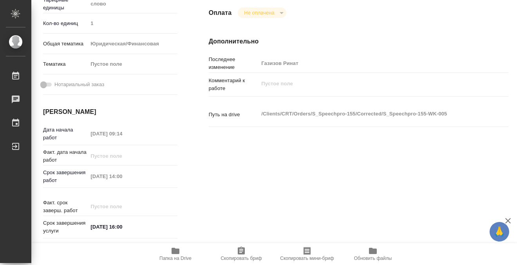
type textarea "x"
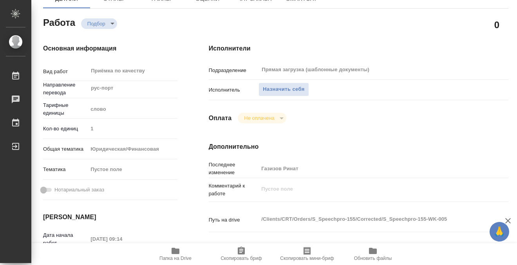
scroll to position [65, 0]
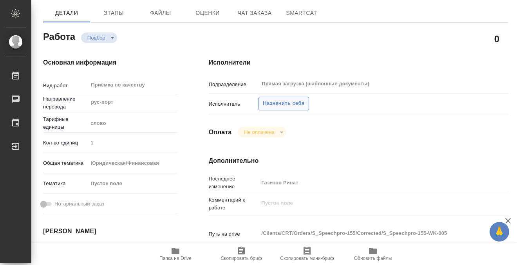
click at [292, 107] on span "Назначить себя" at bounding box center [283, 103] width 41 height 9
type textarea "x"
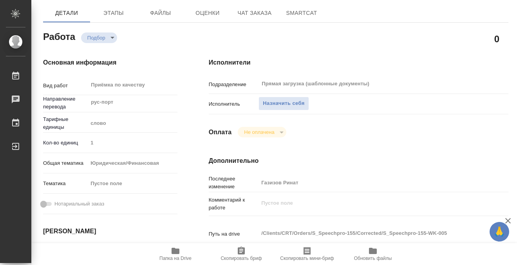
type textarea "x"
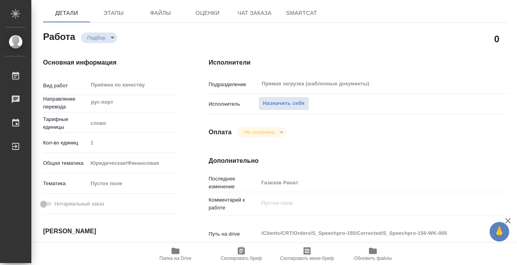
type textarea "x"
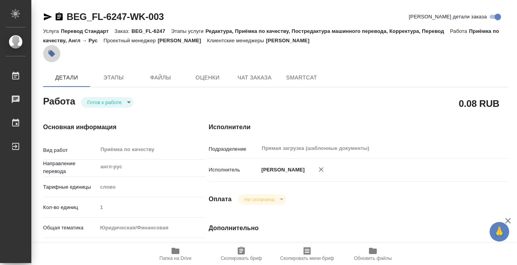
click at [49, 52] on icon "button" at bounding box center [52, 53] width 7 height 7
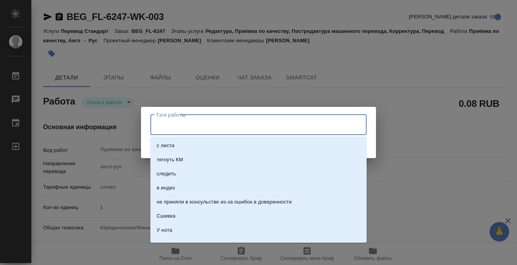
click at [284, 126] on input "Тэги работы" at bounding box center [251, 124] width 194 height 13
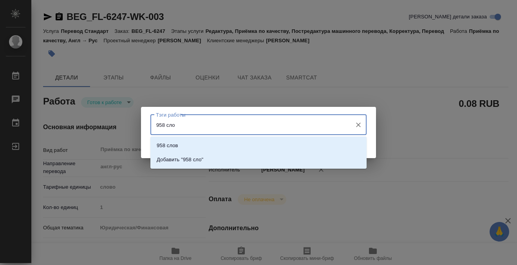
type input "958 слов"
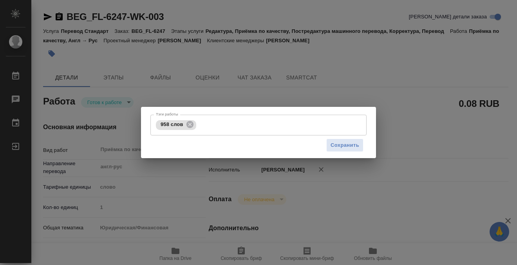
click at [355, 135] on div "Сохранить" at bounding box center [258, 145] width 216 height 20
click at [342, 143] on span "Сохранить" at bounding box center [344, 145] width 29 height 9
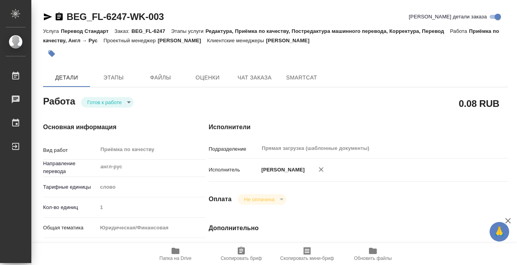
type input "readyForWork"
type input "англ-рус"
type input "5a8b1489cc6b4906c91bfd90"
type input "1"
type input "yr-fn"
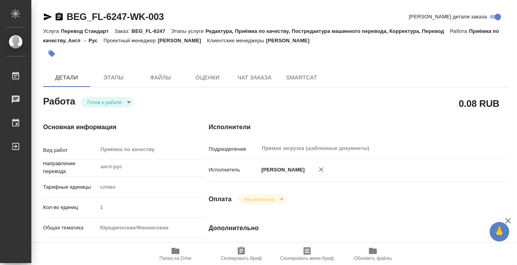
type input "5f647205b73bc97568ca66bf"
checkbox input "true"
type input "22.08.2025 10:35"
type input "26.08.2025 13:30"
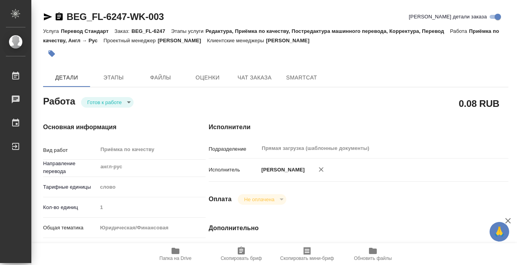
type input "Прямая загрузка (шаблонные документы)"
type input "notPayed"
type input "[PERSON_NAME]"
type input "BEG_FL-6247"
type input "Перевод Стандарт"
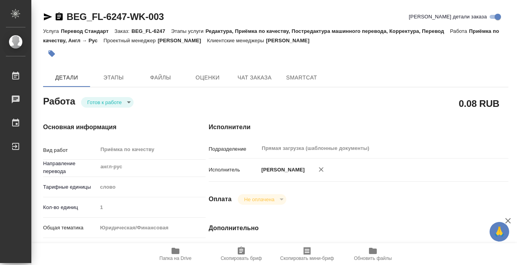
type input "Редактура, Приёмка по качеству, Постредактура машинного перевода, Корректура, П…"
type input "Антонова Кристина"
type input "Арсеньева Вера"
type input "/Clients/FL_BEG/Orders/BEG_FL-6247"
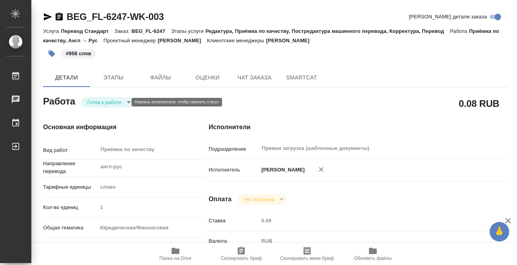
click at [124, 101] on body "🙏 .cls-1 fill:#fff; AWATERA Kobzeva Elizaveta Работы 0 Чаты График Выйти BEG_FL…" at bounding box center [258, 132] width 517 height 265
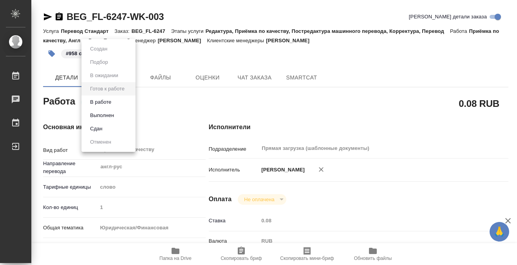
click at [118, 112] on li "Выполнен" at bounding box center [108, 115] width 54 height 13
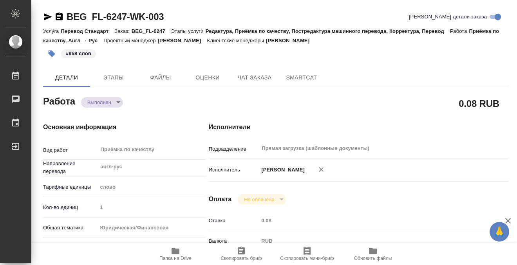
type textarea "x"
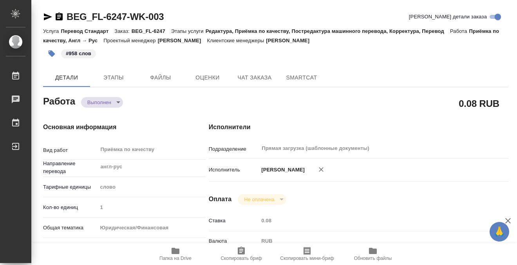
type textarea "x"
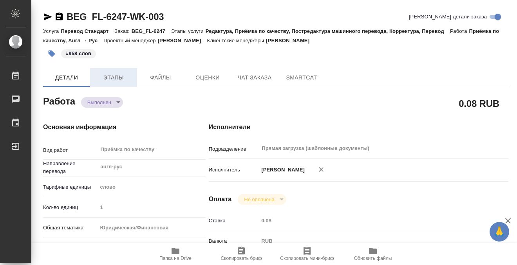
click at [117, 78] on span "Этапы" at bounding box center [114, 78] width 38 height 10
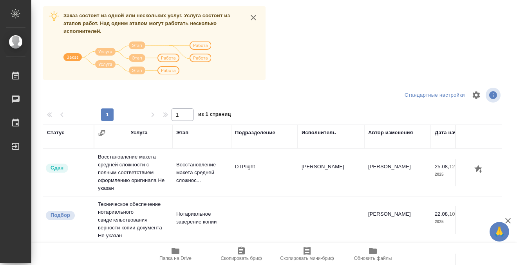
scroll to position [69, 0]
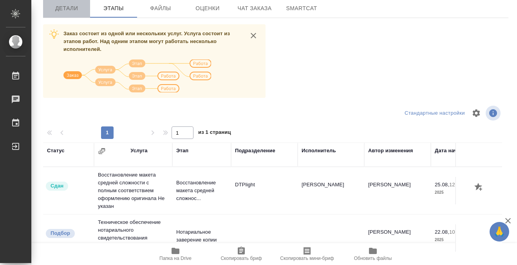
click at [70, 7] on span "Детали" at bounding box center [67, 9] width 38 height 10
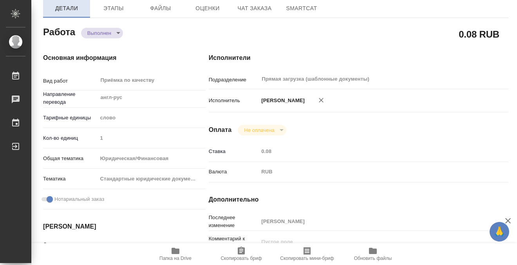
type textarea "x"
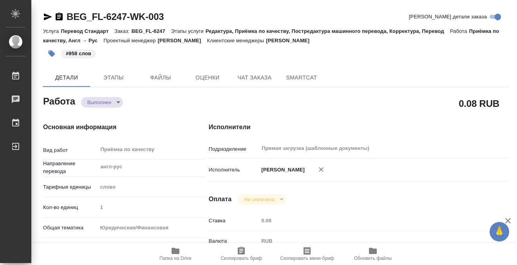
click at [60, 17] on icon "button" at bounding box center [58, 16] width 9 height 9
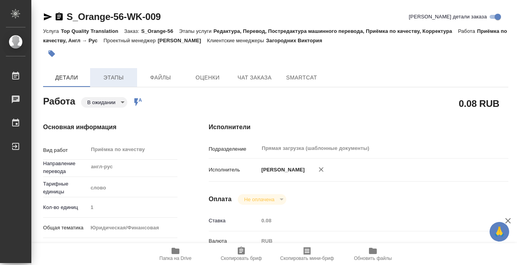
click at [116, 80] on span "Этапы" at bounding box center [114, 78] width 38 height 10
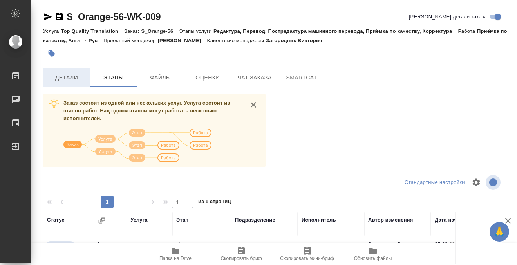
click at [73, 73] on span "Детали" at bounding box center [67, 78] width 38 height 10
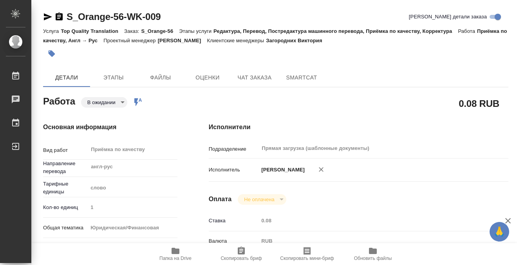
type textarea "x"
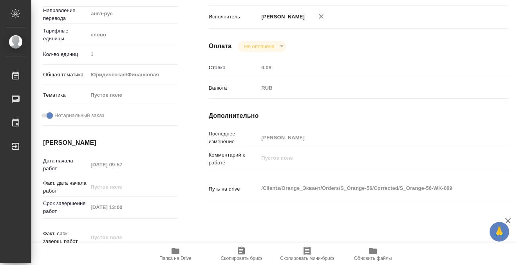
type textarea "x"
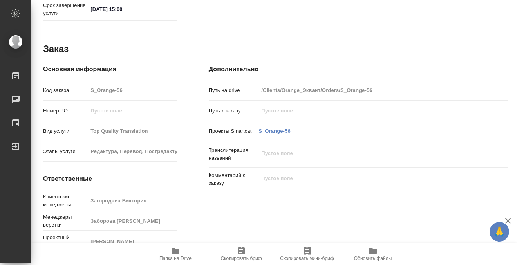
scroll to position [418, 0]
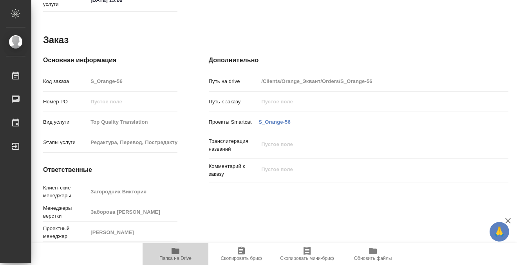
click at [182, 252] on span "Папка на Drive" at bounding box center [175, 253] width 56 height 15
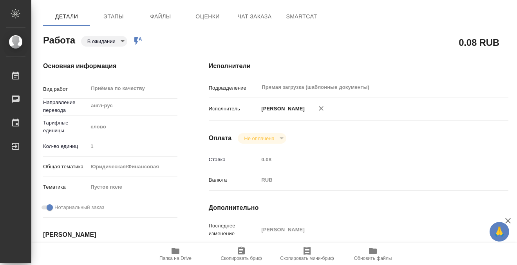
scroll to position [0, 0]
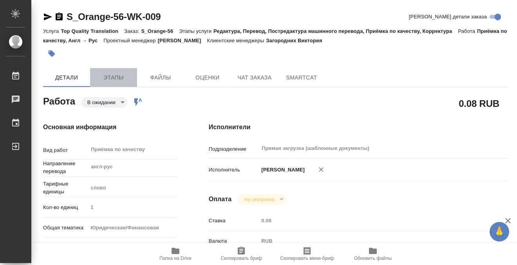
click at [106, 75] on span "Этапы" at bounding box center [114, 78] width 38 height 10
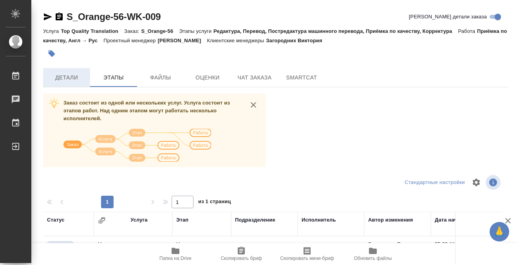
click at [70, 77] on span "Детали" at bounding box center [67, 78] width 38 height 10
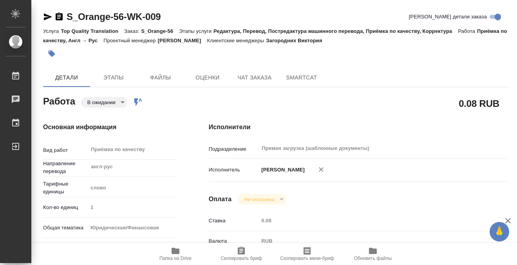
type textarea "x"
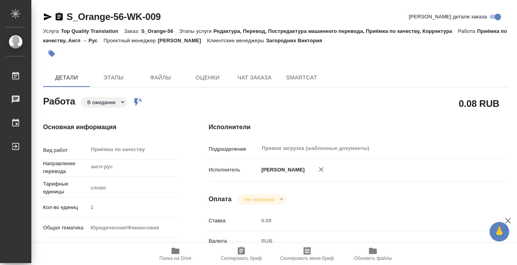
type textarea "x"
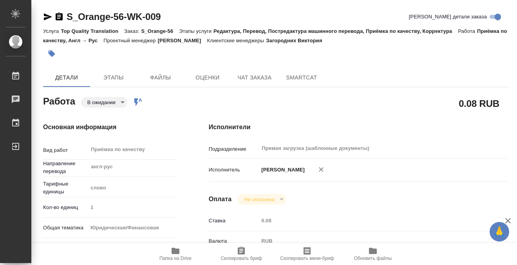
type textarea "x"
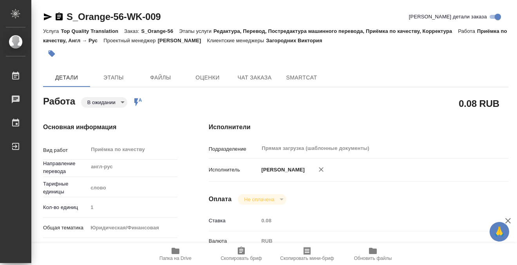
click at [54, 52] on icon "button" at bounding box center [52, 54] width 8 height 8
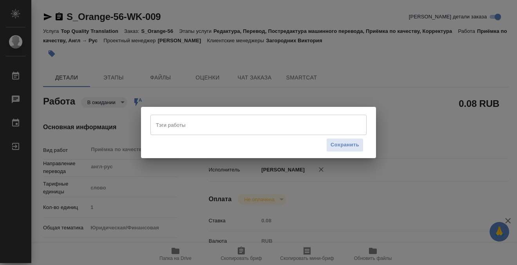
click at [171, 124] on input "Тэги работы" at bounding box center [251, 124] width 194 height 13
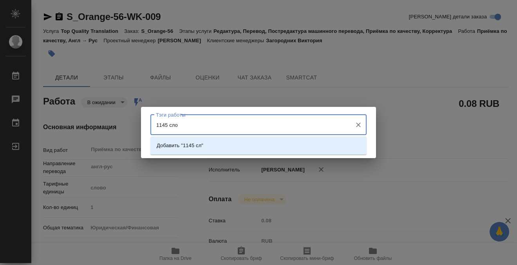
type input "1145 слов"
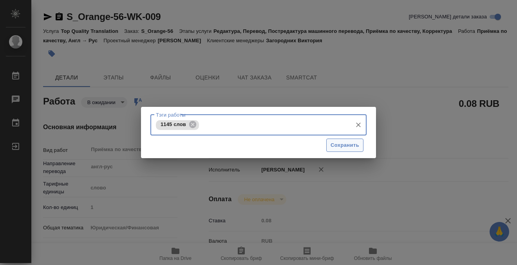
click at [355, 147] on span "Сохранить" at bounding box center [344, 145] width 29 height 9
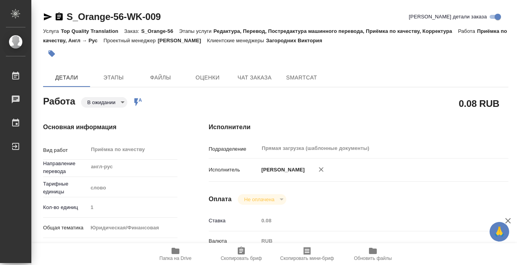
type input "pending"
type textarea "Приёмка по качеству"
type textarea "x"
type input "англ-рус"
type input "5a8b1489cc6b4906c91bfd90"
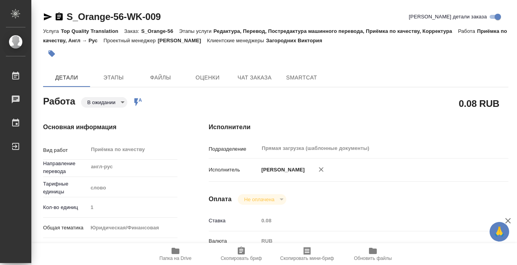
type input "1"
type input "yr-fn"
checkbox input "true"
type input "25.08.2025 09:57"
type input "26.08.2025 13:00"
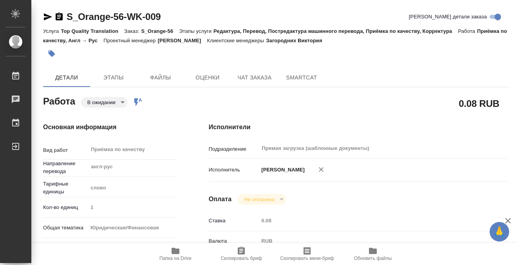
type input "27.08.2025 15:00"
type input "Прямая загрузка (шаблонные документы)"
type input "notPayed"
type input "0.08"
type input "RUB"
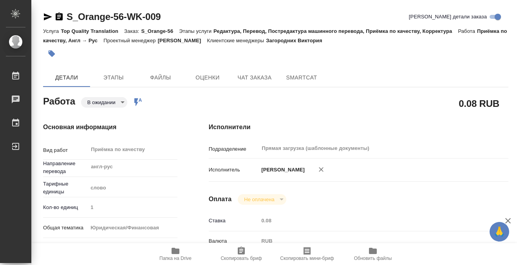
type input "Кобзева Елизавета"
type textarea "x"
type textarea "/Clients/Orange_Эквант/Orders/S_Orange-56/Corrected/S_Orange-56-WK-009"
type textarea "x"
type input "S_Orange-56"
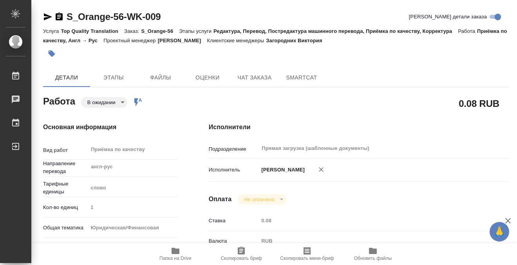
type input "Top Quality Translation"
type input "Редактура, Перевод, Постредактура машинного перевода, Приёмка по качеству, Корр…"
type input "Загородних Виктория"
type input "Заборова Александра"
type input "/Clients/Orange_Эквант/Orders/S_Orange-56"
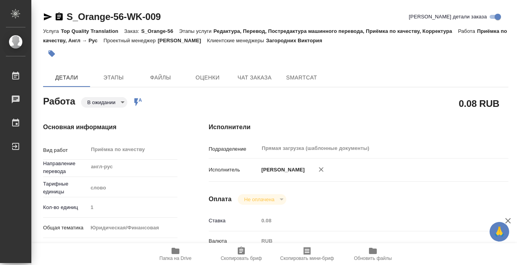
type textarea "x"
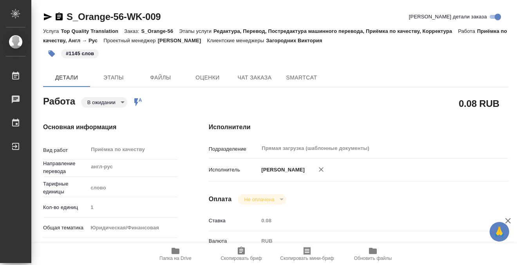
type textarea "x"
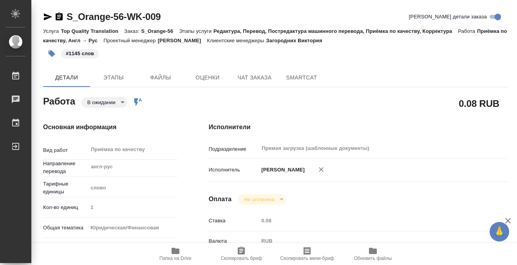
type textarea "x"
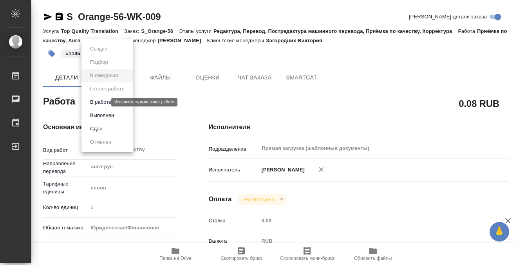
click at [101, 102] on body "🙏 .cls-1 fill:#fff; AWATERA Kobzeva Elizaveta Работы 0 Чаты График Выйти S_Oran…" at bounding box center [258, 132] width 517 height 265
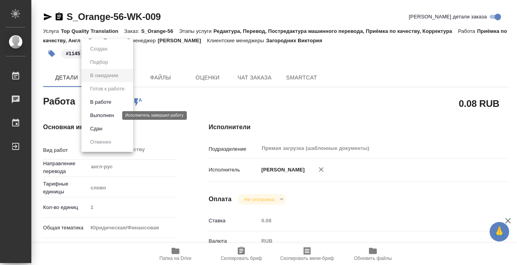
click at [102, 115] on button "Выполнен" at bounding box center [102, 115] width 29 height 9
type textarea "x"
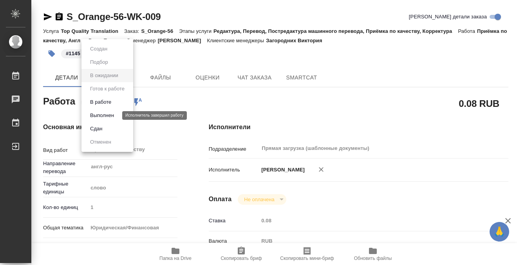
type textarea "x"
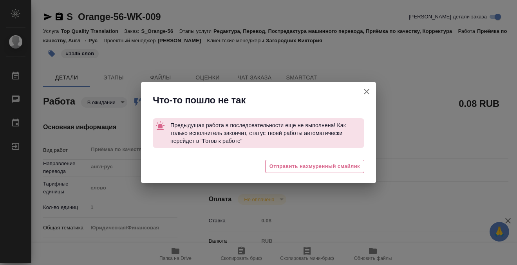
type textarea "x"
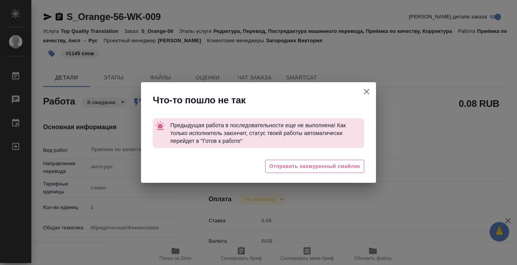
type textarea "x"
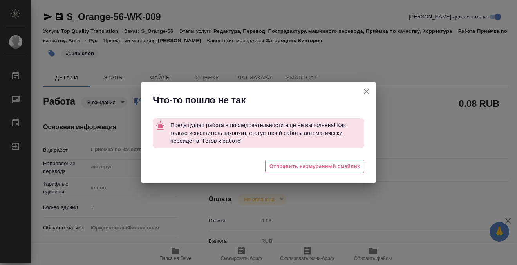
click at [369, 87] on icon "button" at bounding box center [366, 91] width 9 height 9
type textarea "x"
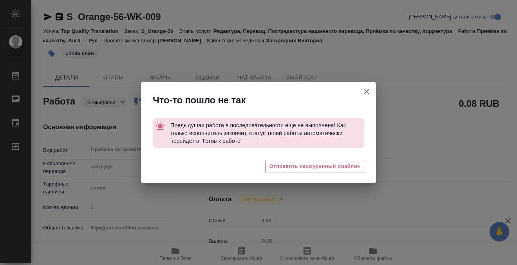
type textarea "x"
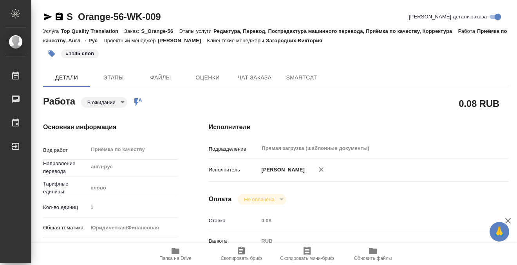
type textarea "x"
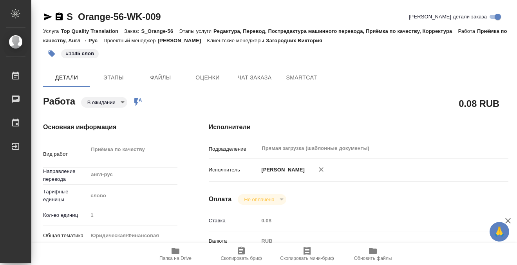
type textarea "x"
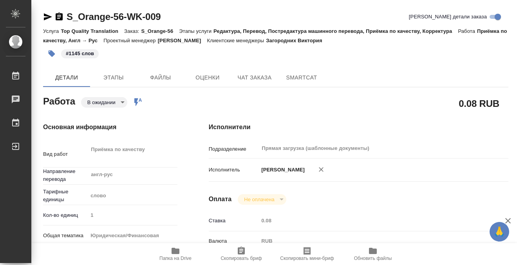
click at [59, 16] on icon "button" at bounding box center [59, 17] width 7 height 8
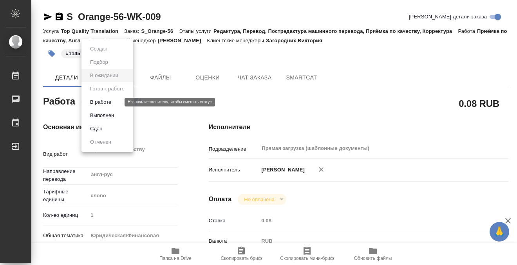
click at [106, 102] on body "🙏 .cls-1 fill:#fff; AWATERA Kobzeva Elizaveta Работы 0 Чаты График Выйти S_Oran…" at bounding box center [258, 132] width 517 height 265
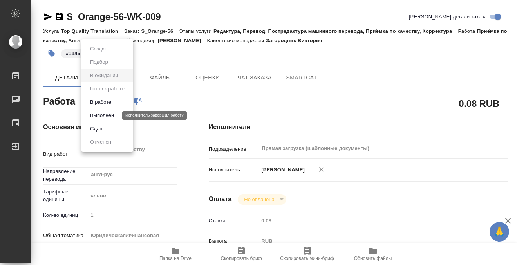
click at [115, 115] on button "Выполнен" at bounding box center [102, 115] width 29 height 9
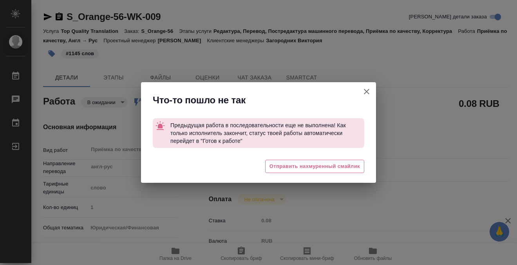
type textarea "x"
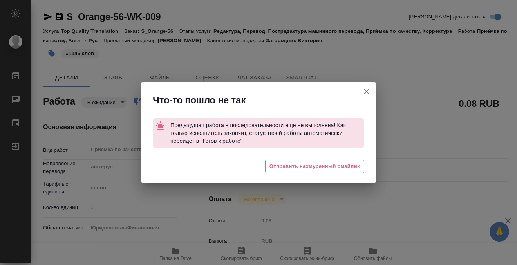
click at [366, 90] on icon "button" at bounding box center [366, 91] width 9 height 9
type textarea "x"
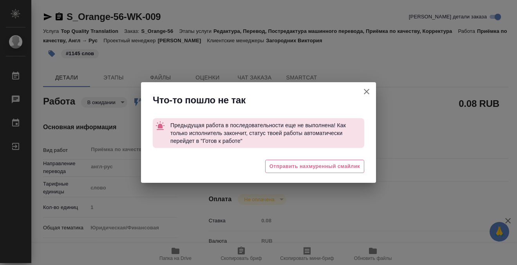
type textarea "x"
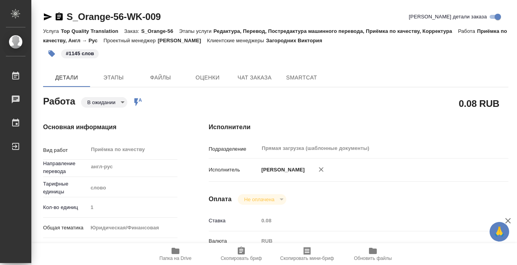
type textarea "x"
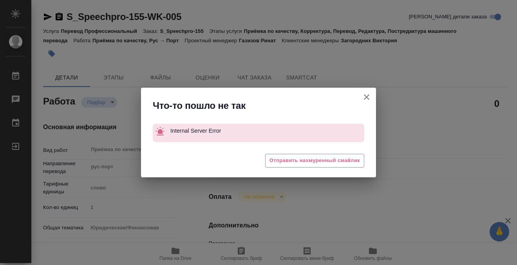
scroll to position [65, 0]
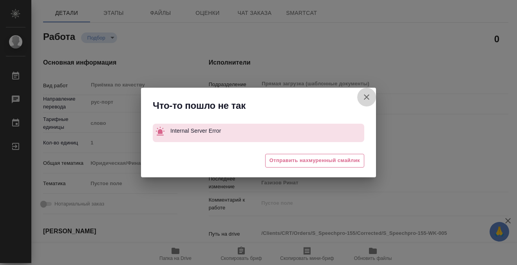
click at [364, 93] on icon "button" at bounding box center [366, 96] width 9 height 9
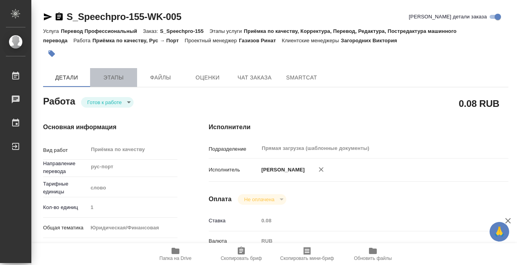
click at [101, 75] on span "Этапы" at bounding box center [114, 78] width 38 height 10
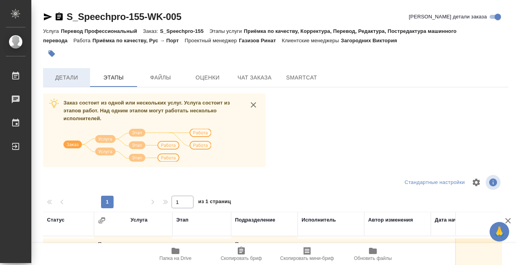
click at [76, 75] on span "Детали" at bounding box center [67, 78] width 38 height 10
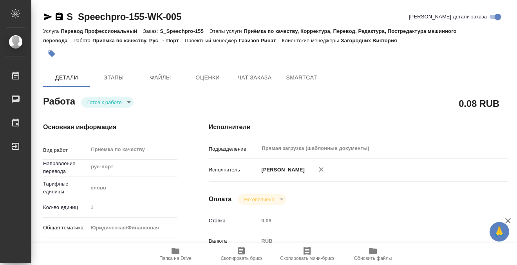
type textarea "x"
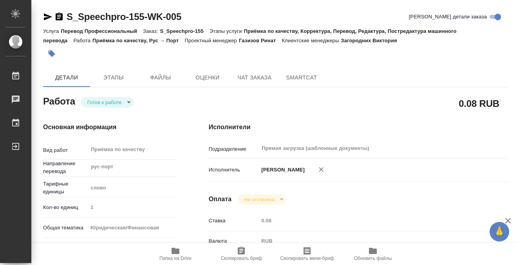
type textarea "x"
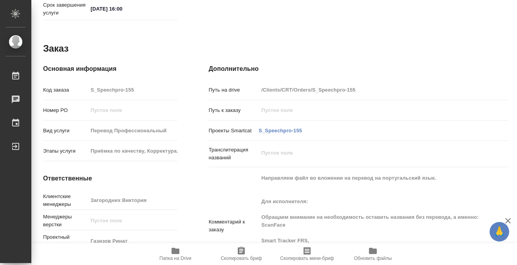
scroll to position [453, 0]
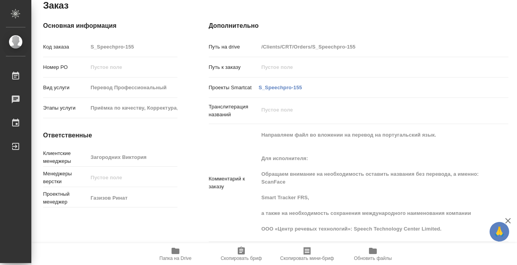
type textarea "x"
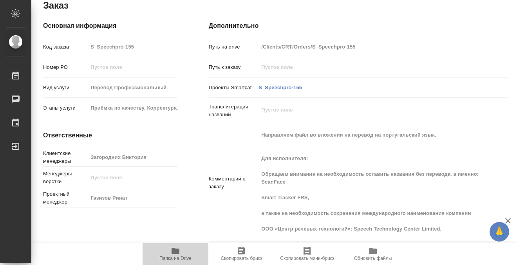
click at [171, 248] on icon "button" at bounding box center [175, 251] width 8 height 6
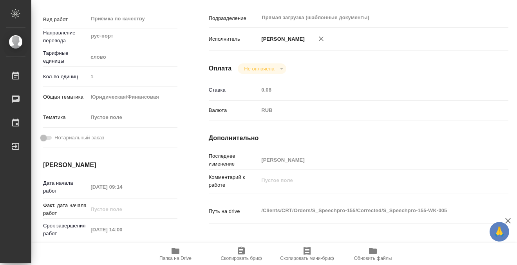
scroll to position [0, 0]
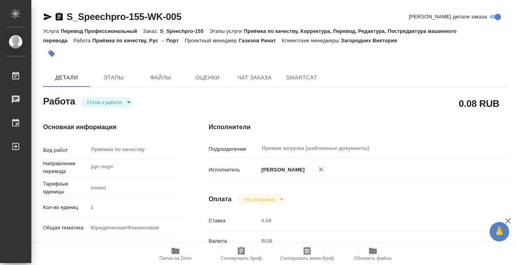
click at [56, 55] on button "button" at bounding box center [51, 53] width 17 height 17
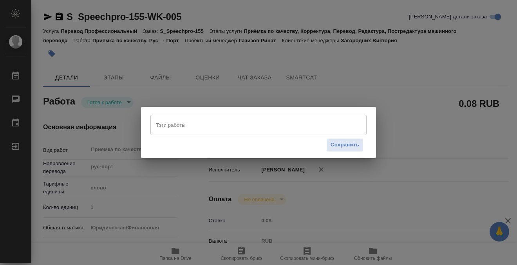
click at [165, 125] on input "Тэги работы" at bounding box center [251, 124] width 194 height 13
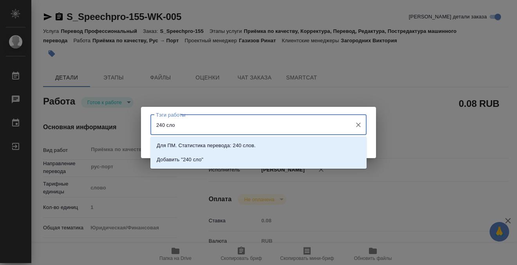
type input "240 слов"
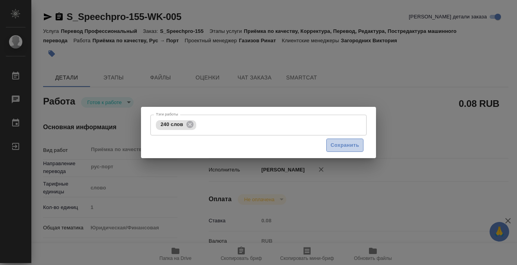
click at [353, 146] on span "Сохранить" at bounding box center [344, 145] width 29 height 9
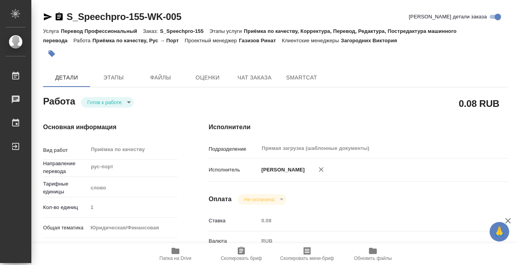
type input "readyForWork"
type textarea "Приёмка по качеству"
type textarea "x"
type input "рус-порт"
type input "5a8b1489cc6b4906c91bfd90"
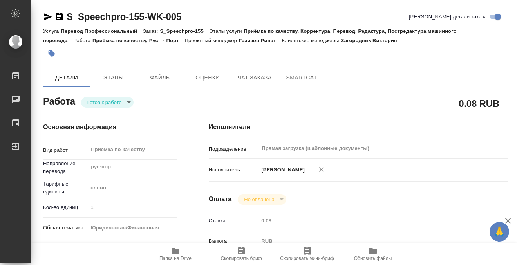
type input "1"
type input "yr-fn"
type input "26.08.2025 09:14"
type input "26.08.2025 14:00"
type input "26.08.2025 16:00"
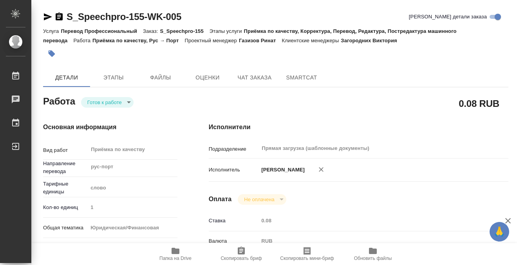
type input "Прямая загрузка (шаблонные документы)"
type input "notPayed"
type input "0.08"
type input "RUB"
type input "[PERSON_NAME]"
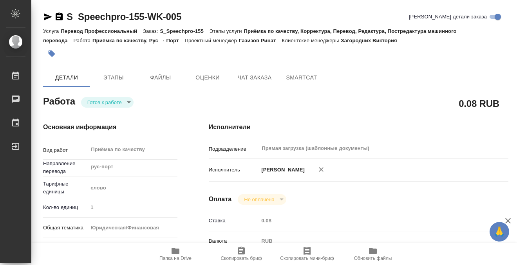
type textarea "x"
type textarea "/Clients/CRT/Orders/S_Speechpro-155/Corrected/S_Speechpro-155-WK-005"
type textarea "x"
type input "S_Speechpro-155"
type input "Перевод Профессиональный"
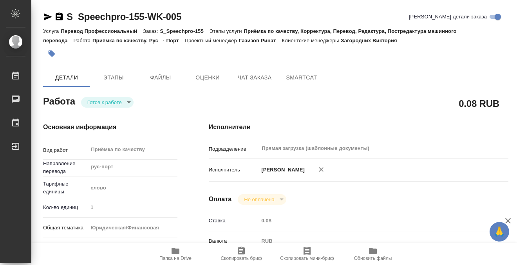
type input "Приёмка по качеству, Корректура, Перевод, Редактура, Постредактура машинного пе…"
type input "Загородних Виктория"
type input "/Clients/CRT/Orders/S_Speechpro-155"
type textarea "x"
type textarea "Направляем файл во вложении на перевод на португальский язык. Для исполнителя: …"
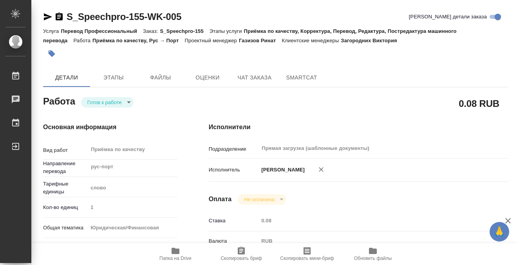
type textarea "x"
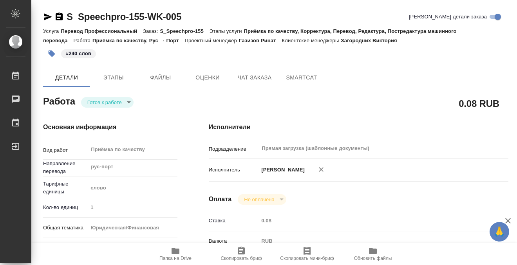
type textarea "x"
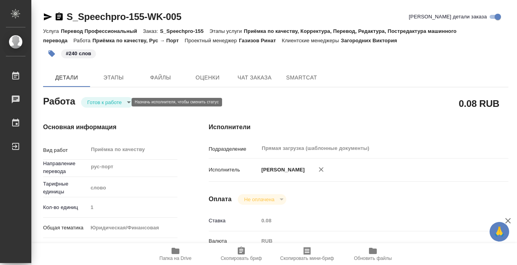
type textarea "x"
click at [111, 104] on body "🙏 .cls-1 fill:#fff; AWATERA Kobzeva Elizaveta Работы 0 Чаты График Выйти S_Spee…" at bounding box center [258, 132] width 517 height 265
type textarea "x"
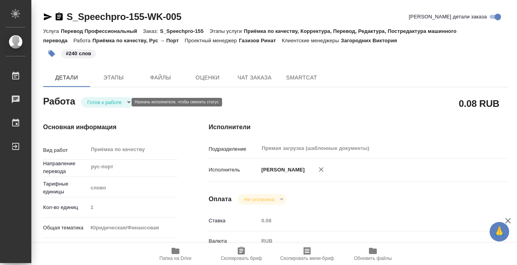
type textarea "x"
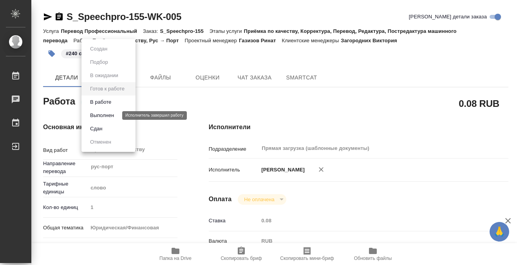
click at [108, 115] on button "Выполнен" at bounding box center [102, 115] width 29 height 9
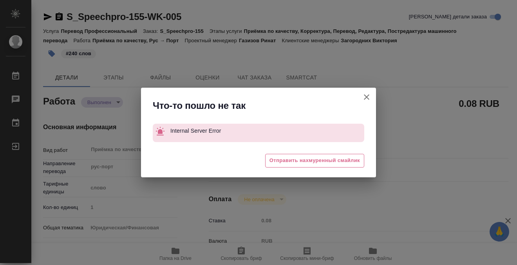
type textarea "x"
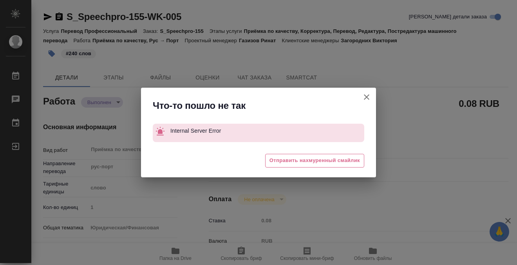
type textarea "x"
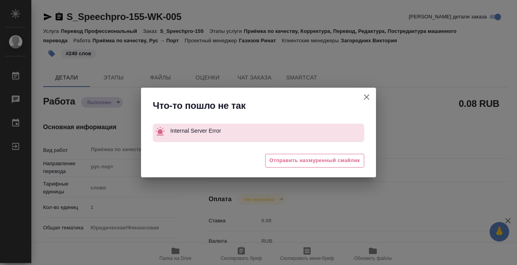
type textarea "x"
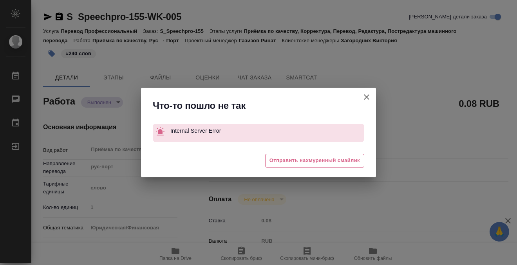
click at [366, 98] on icon "button" at bounding box center [366, 96] width 5 height 5
type textarea "x"
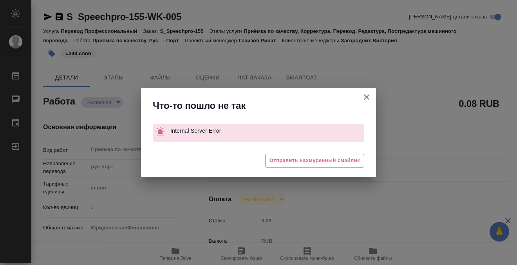
type textarea "x"
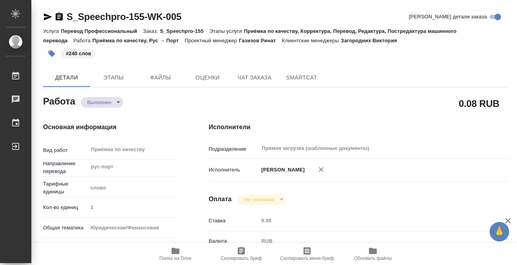
click at [58, 20] on icon "button" at bounding box center [59, 17] width 7 height 8
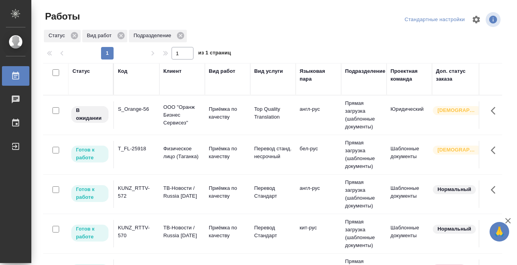
click at [82, 70] on div "Статус" at bounding box center [81, 71] width 18 height 8
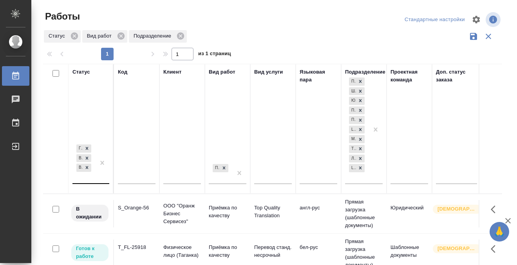
click at [93, 175] on div "[PERSON_NAME] к работе В работе В ожидании" at bounding box center [83, 163] width 23 height 40
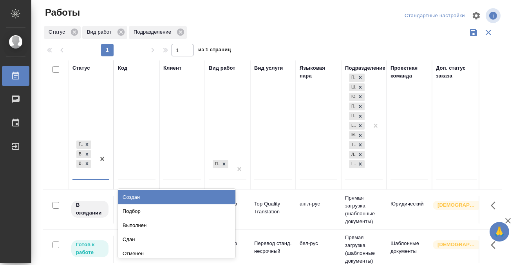
scroll to position [4, 0]
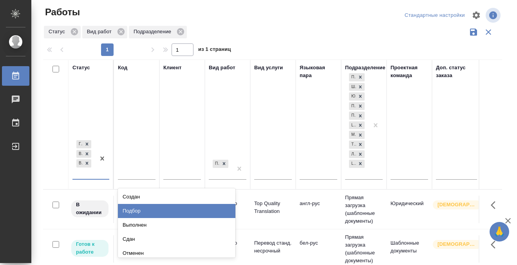
click at [139, 207] on div "Подбор" at bounding box center [176, 211] width 117 height 14
click at [132, 169] on div at bounding box center [137, 175] width 38 height 19
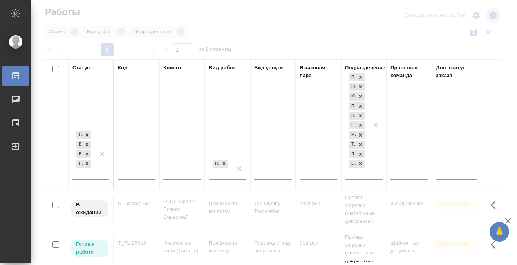
click at [131, 176] on input "text" at bounding box center [137, 174] width 38 height 10
paste input "KUNZ_FL-5836"
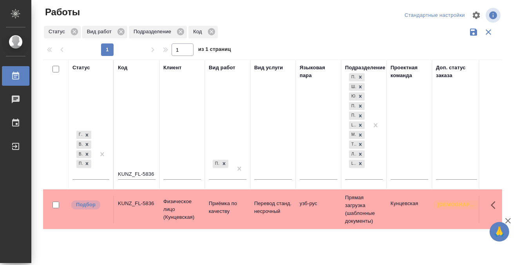
click at [144, 201] on div "KUNZ_FL-5836" at bounding box center [137, 204] width 38 height 8
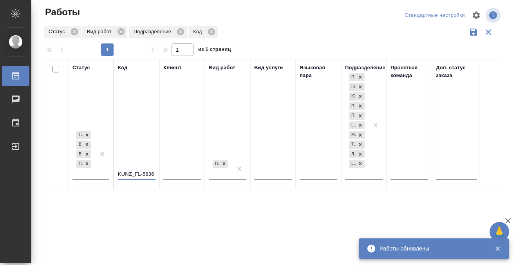
click at [153, 172] on input "KUNZ_FL-5836" at bounding box center [137, 174] width 38 height 10
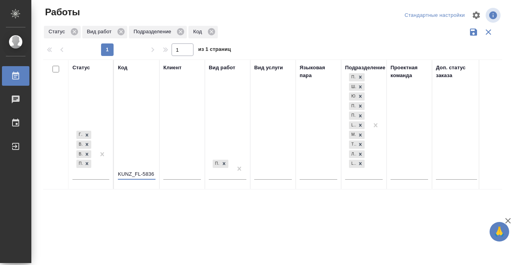
drag, startPoint x: 153, startPoint y: 172, endPoint x: 111, endPoint y: 170, distance: 42.3
paste input "S_Speechpro-155"
type input "S_Speechpro-155"
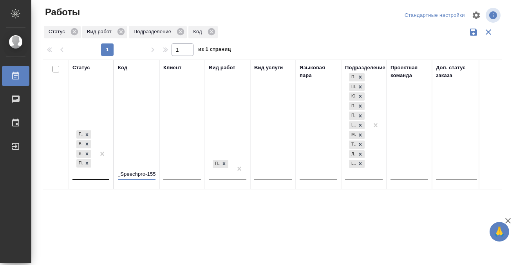
click at [81, 170] on div "Готов к работе В работе В ожидании Подбор" at bounding box center [83, 154] width 23 height 50
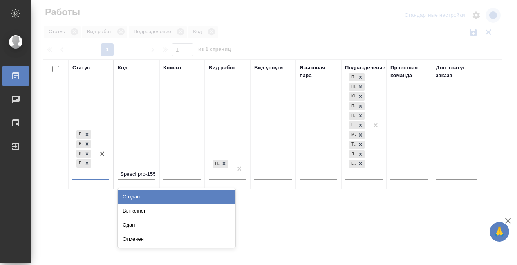
scroll to position [0, 0]
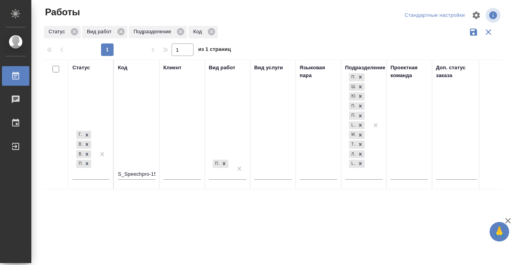
click at [80, 191] on div "Статус Готов к работе В работе В ожидании Подбор Код S_Speechpro-155 Клиент Вид…" at bounding box center [272, 200] width 459 height 282
click at [98, 168] on div at bounding box center [102, 154] width 14 height 50
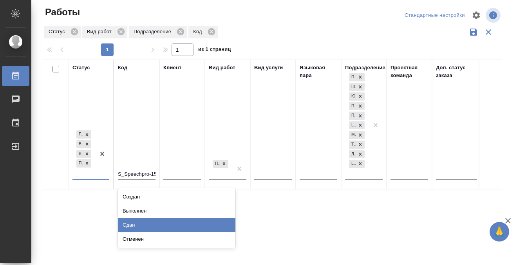
click at [138, 221] on div "Сдан" at bounding box center [176, 225] width 117 height 14
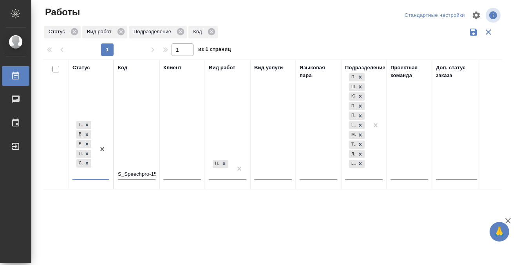
click at [97, 174] on div at bounding box center [102, 148] width 14 height 59
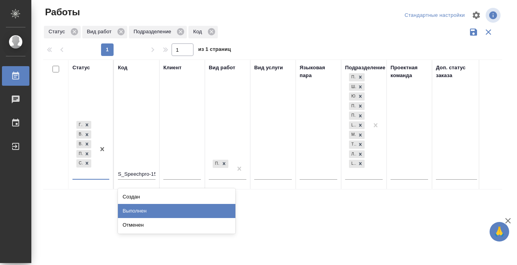
click at [139, 211] on div "Выполнен" at bounding box center [176, 211] width 117 height 14
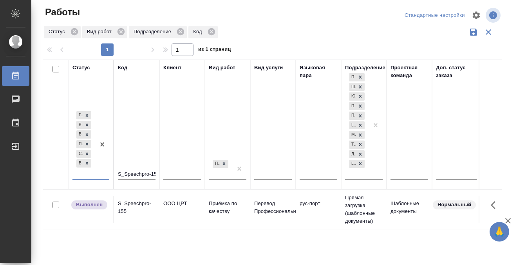
click at [139, 211] on div "S_Speechpro-155" at bounding box center [137, 208] width 38 height 16
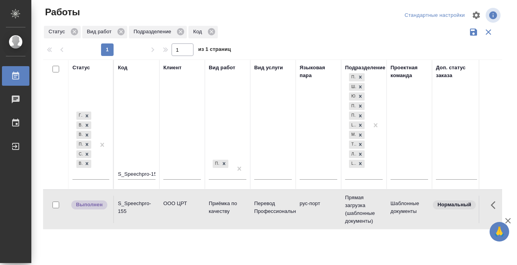
click at [139, 211] on div "S_Speechpro-155" at bounding box center [137, 208] width 38 height 16
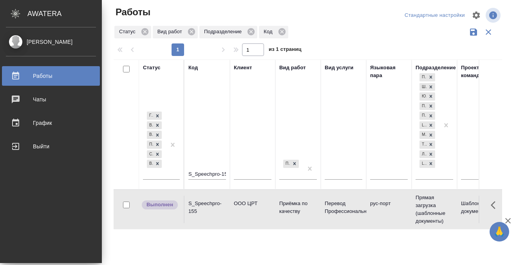
click at [18, 80] on icon at bounding box center [15, 75] width 9 height 9
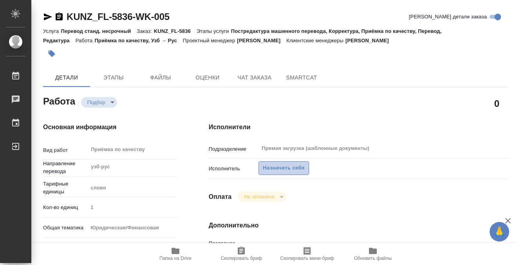
click at [278, 170] on span "Назначить себя" at bounding box center [283, 168] width 41 height 9
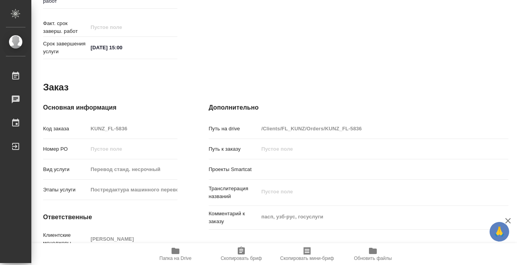
scroll to position [418, 0]
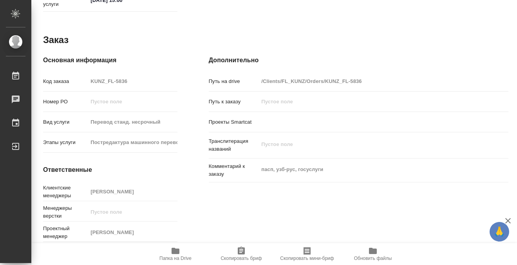
click at [176, 253] on icon "button" at bounding box center [175, 251] width 8 height 6
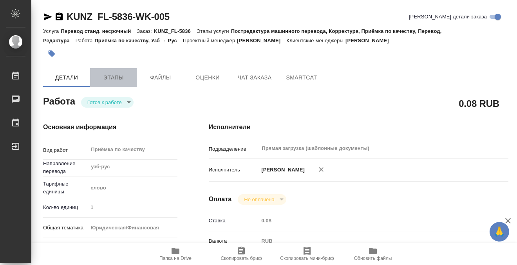
click at [99, 84] on button "Этапы" at bounding box center [113, 77] width 47 height 19
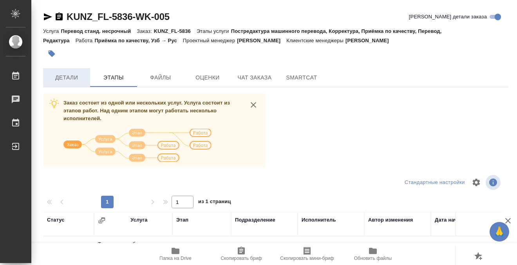
click at [65, 81] on span "Детали" at bounding box center [67, 78] width 38 height 10
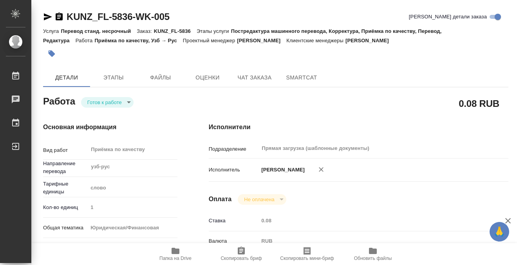
type textarea "x"
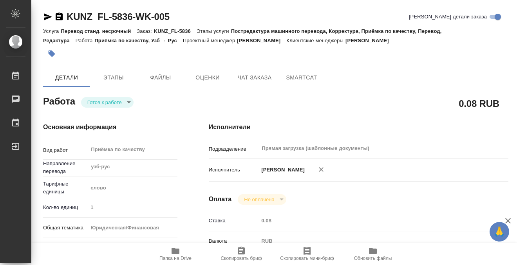
type textarea "x"
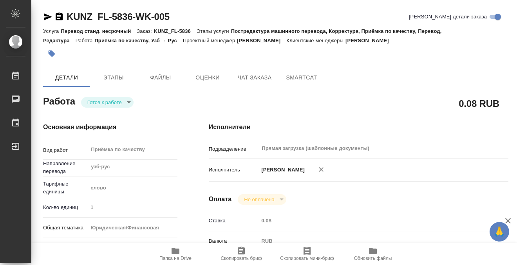
type textarea "x"
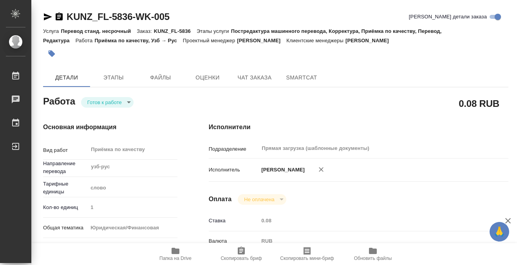
click at [53, 52] on icon "button" at bounding box center [52, 53] width 7 height 7
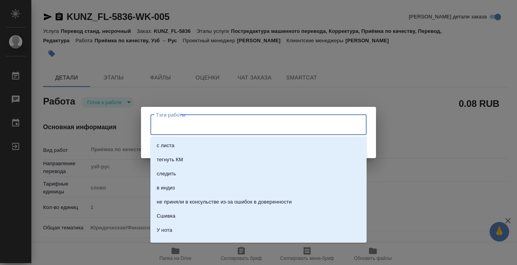
click at [209, 126] on input "Тэги работы" at bounding box center [251, 124] width 194 height 13
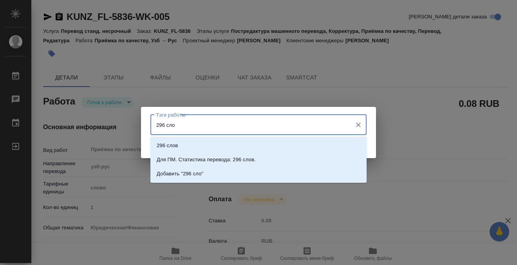
type input "296 слов"
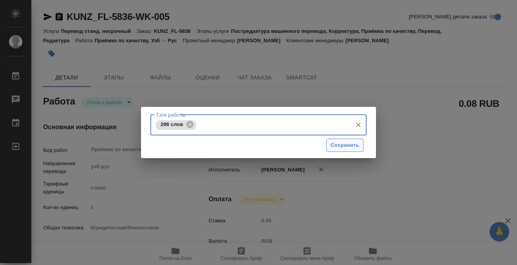
click at [346, 140] on button "Сохранить" at bounding box center [344, 146] width 37 height 14
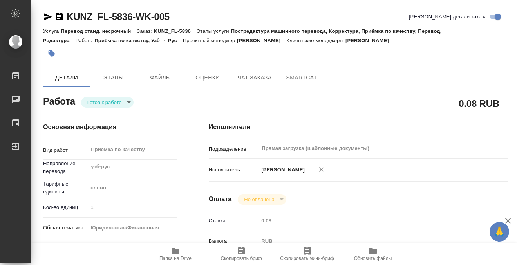
type input "readyForWork"
type textarea "Приёмка по качеству"
type textarea "x"
type input "узб-рус"
type input "5a8b1489cc6b4906c91bfd90"
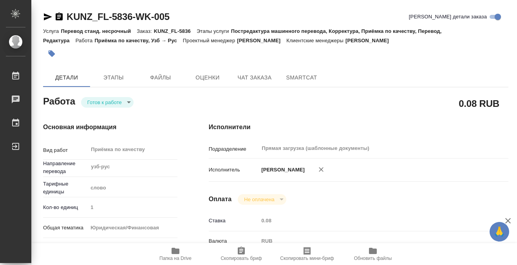
type input "1"
type input "yr-fn"
type input "5a8b8b956a9677013d343cfe"
checkbox input "true"
type input "[DATE] 14:00"
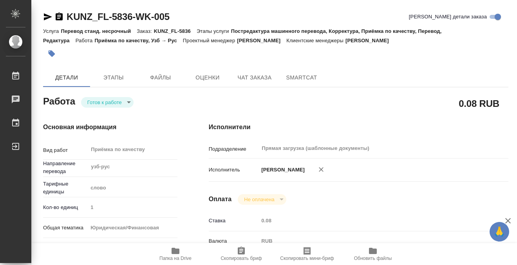
type input "[DATE] 15:00"
type input "Прямая загрузка (шаблонные документы)"
type input "notPayed"
type input "0.08"
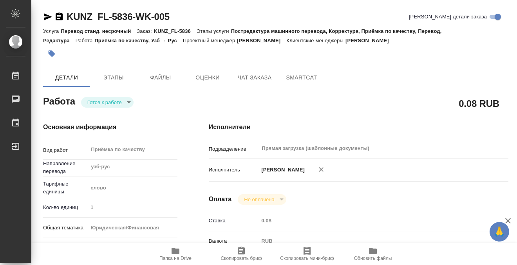
type input "RUB"
type input "[PERSON_NAME]"
type textarea "x"
type textarea "/Clients/FL_KUNZ/Orders/KUNZ_FL-5836/Corrected/KUNZ_FL-5836-WK-005"
type textarea "x"
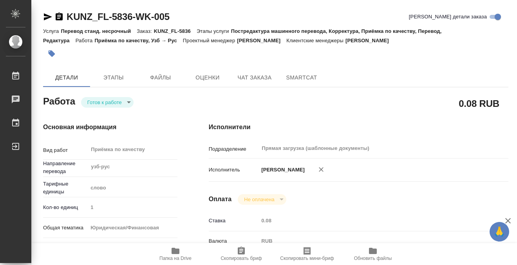
type input "KUNZ_FL-5836"
type input "Перевод станд. несрочный"
type input "Постредактура машинного перевода, Корректура, Приёмка по качеству, Перевод, Ред…"
type input "[PERSON_NAME]"
type input "/Clients/FL_KUNZ/Orders/KUNZ_FL-5836"
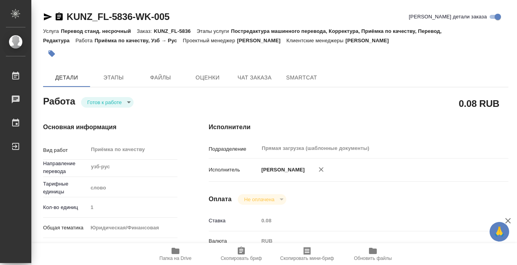
type textarea "x"
type textarea "пасп, узб-рус, госуслуги"
type textarea "x"
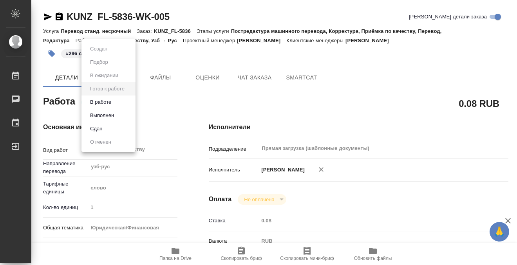
click at [119, 103] on body "🙏 .cls-1 fill:#fff; AWATERA Kobzeva [PERSON_NAME] 0 Чаты График Выйти KUNZ_FL-5…" at bounding box center [258, 132] width 517 height 265
type textarea "x"
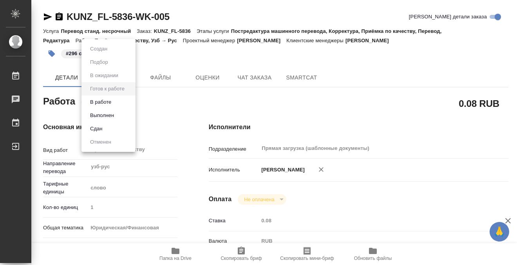
type textarea "x"
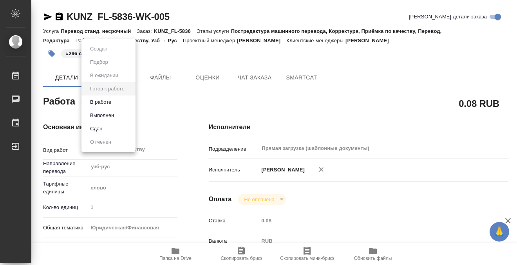
type textarea "x"
click at [116, 116] on button "Выполнен" at bounding box center [102, 115] width 29 height 9
type textarea "x"
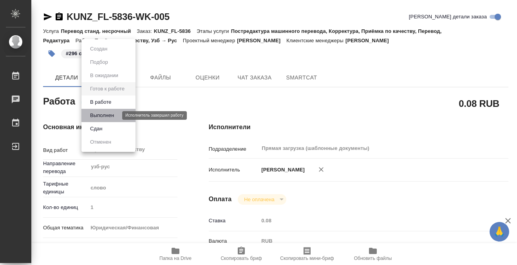
type textarea "x"
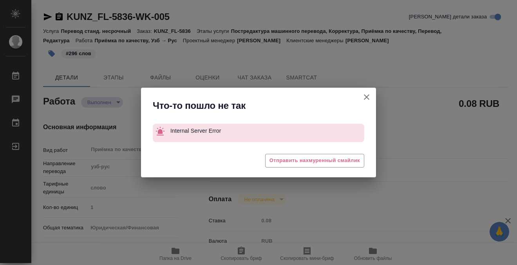
type textarea "x"
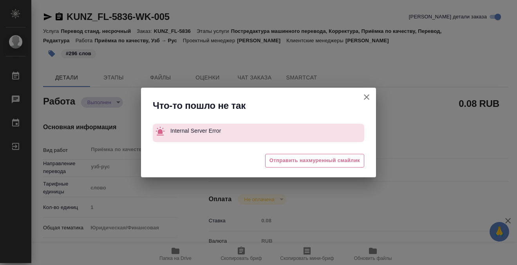
type textarea "x"
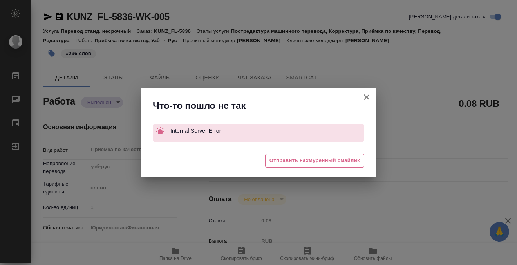
type textarea "x"
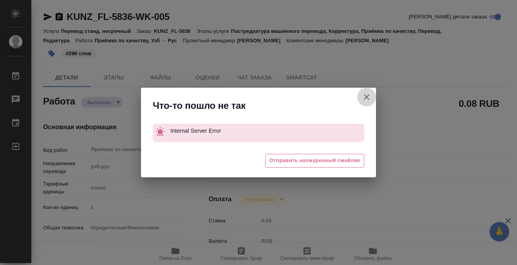
click at [367, 97] on icon "button" at bounding box center [366, 96] width 5 height 5
type textarea "x"
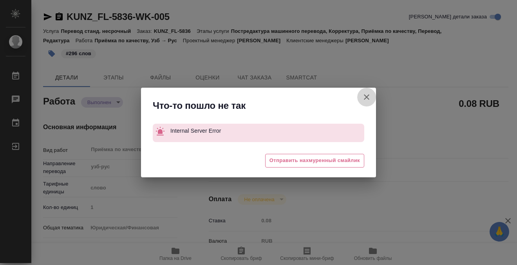
type textarea "x"
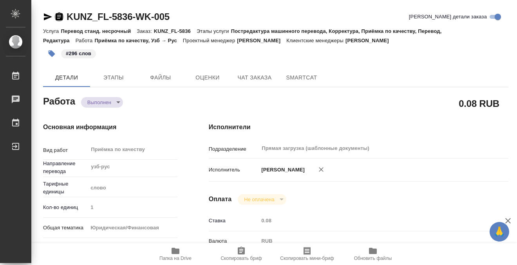
click at [59, 15] on icon "button" at bounding box center [58, 16] width 9 height 9
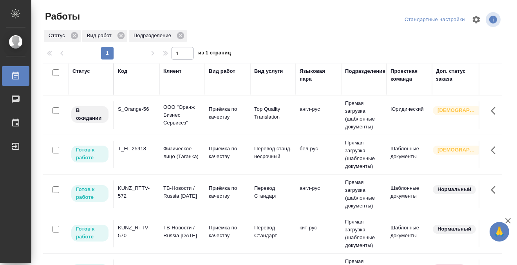
click at [88, 76] on div "Статус" at bounding box center [90, 78] width 37 height 23
click at [85, 73] on div "Статус" at bounding box center [81, 71] width 18 height 8
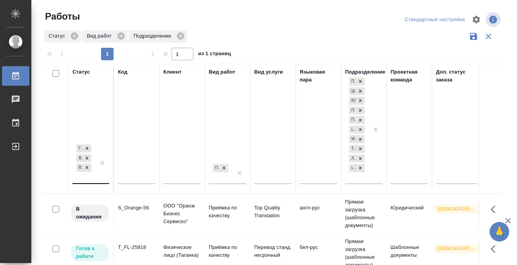
click at [89, 178] on div "Готов к работе В работе В ожидании" at bounding box center [83, 163] width 23 height 40
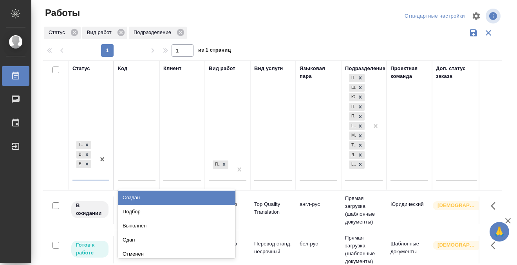
scroll to position [4, 0]
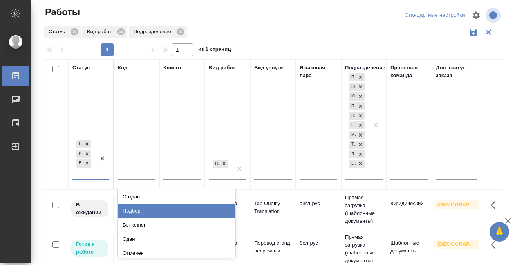
click at [144, 209] on div "Подбор" at bounding box center [176, 211] width 117 height 14
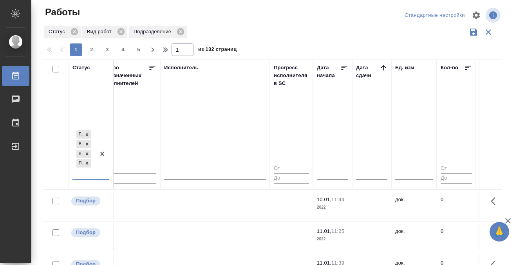
scroll to position [0, 474]
click at [382, 67] on icon at bounding box center [383, 68] width 8 height 8
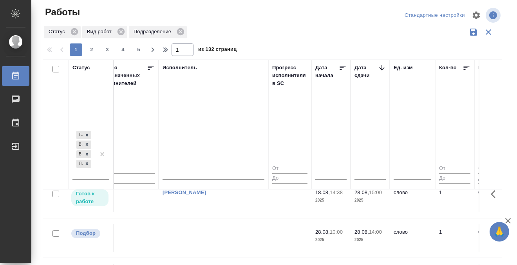
scroll to position [652, 475]
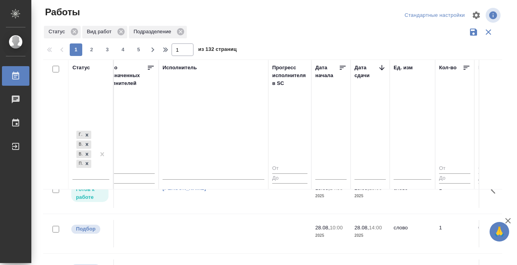
click at [230, 227] on td at bounding box center [213, 233] width 110 height 27
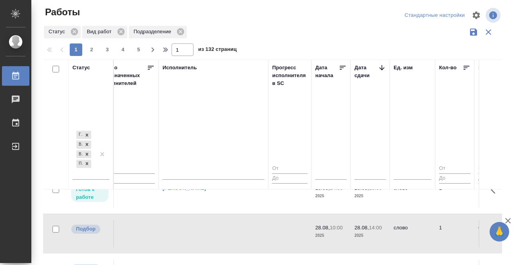
click at [230, 227] on td at bounding box center [213, 233] width 110 height 27
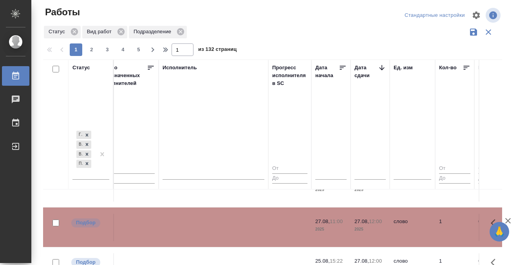
scroll to position [710, 475]
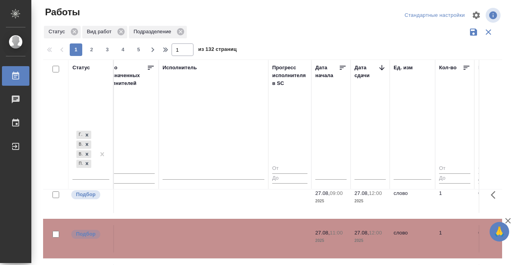
click at [204, 201] on td at bounding box center [213, 198] width 110 height 27
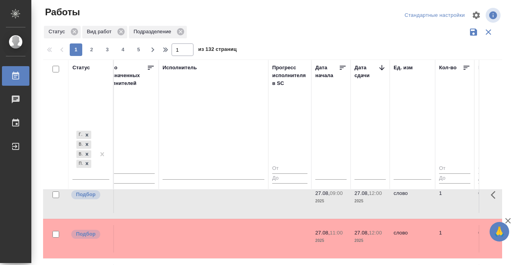
click at [204, 201] on td at bounding box center [213, 198] width 110 height 27
click at [201, 236] on td at bounding box center [213, 238] width 110 height 27
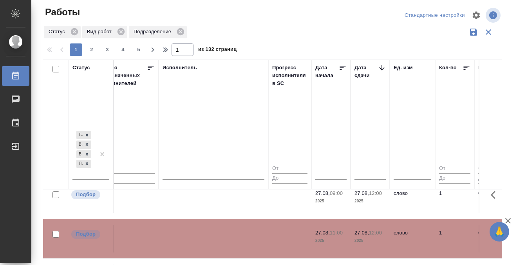
click at [212, 230] on td at bounding box center [213, 238] width 110 height 27
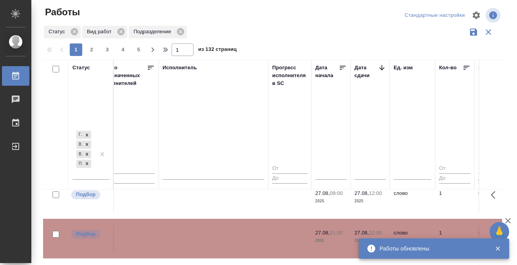
click at [212, 230] on td at bounding box center [213, 238] width 110 height 27
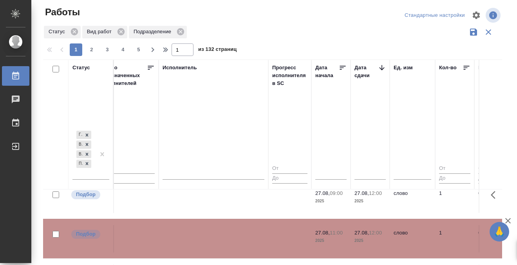
scroll to position [779, 475]
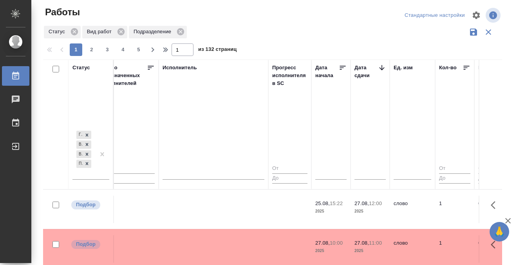
click at [202, 206] on td at bounding box center [213, 209] width 110 height 27
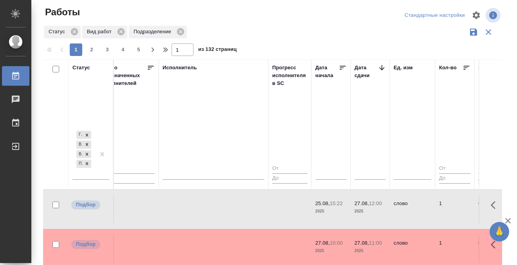
click at [204, 238] on td at bounding box center [213, 248] width 110 height 27
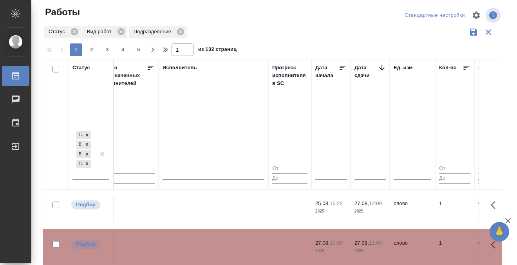
click at [204, 238] on td at bounding box center [213, 248] width 110 height 27
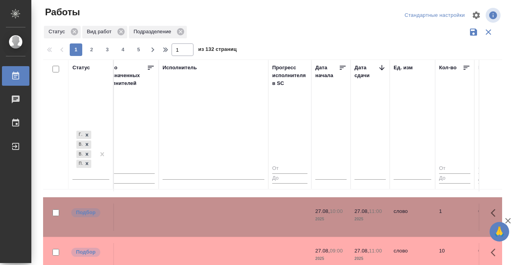
click at [221, 207] on td at bounding box center [213, 216] width 110 height 27
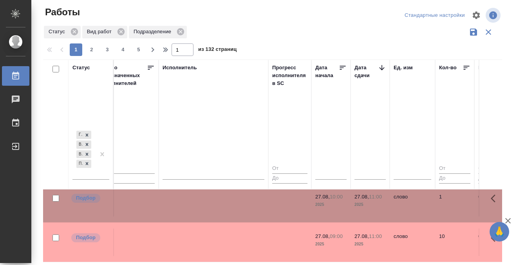
click at [219, 229] on td at bounding box center [213, 242] width 110 height 27
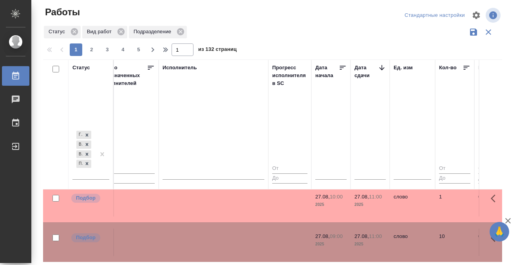
click at [219, 229] on td at bounding box center [213, 242] width 110 height 27
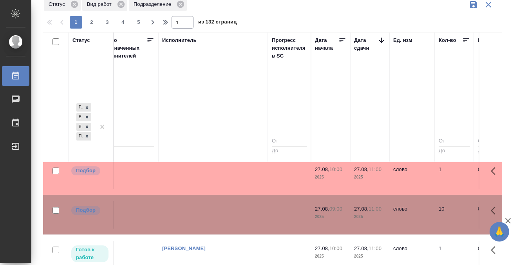
click at [219, 209] on td at bounding box center [213, 214] width 110 height 27
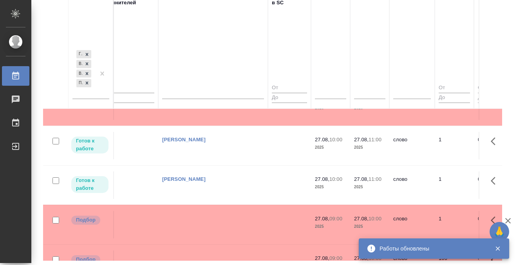
scroll to position [848, 476]
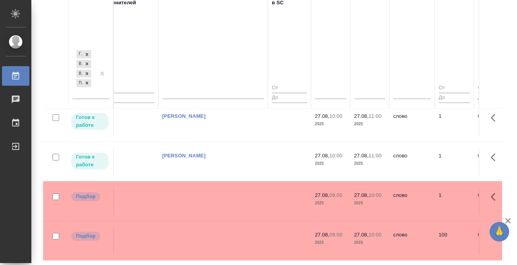
click at [206, 198] on td at bounding box center [213, 200] width 110 height 27
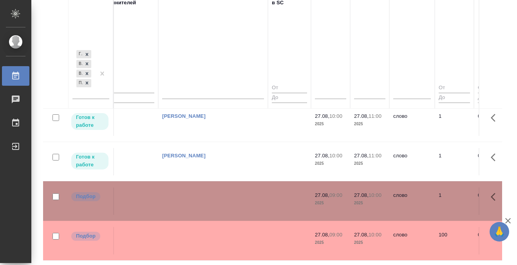
click at [196, 240] on td at bounding box center [213, 240] width 110 height 27
click at [201, 236] on td at bounding box center [213, 240] width 110 height 27
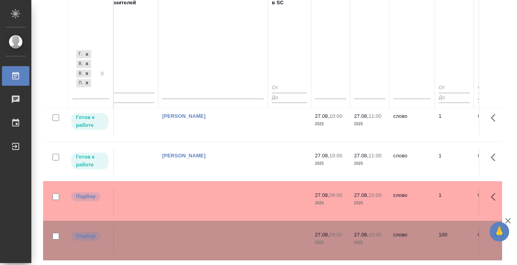
click at [201, 236] on td at bounding box center [213, 240] width 110 height 27
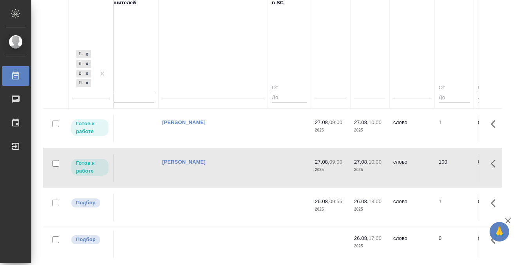
scroll to position [830, 476]
click at [219, 193] on td at bounding box center [213, 206] width 110 height 27
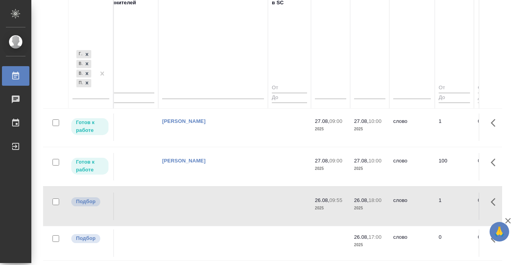
click at [219, 193] on td at bounding box center [213, 206] width 110 height 27
click at [14, 67] on link "Работы" at bounding box center [15, 76] width 27 height 20
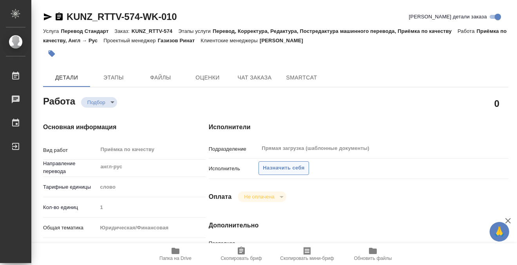
click at [292, 169] on span "Назначить себя" at bounding box center [283, 168] width 41 height 9
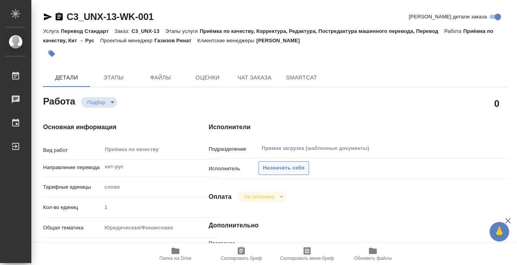
click at [294, 167] on span "Назначить себя" at bounding box center [283, 168] width 41 height 9
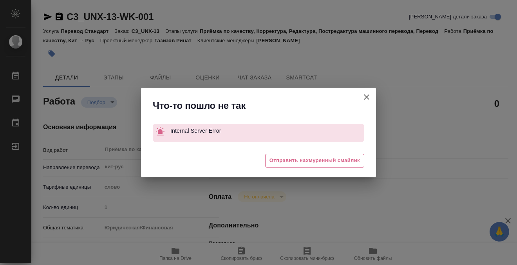
click at [368, 89] on button "[PERSON_NAME] детали заказа" at bounding box center [366, 97] width 19 height 19
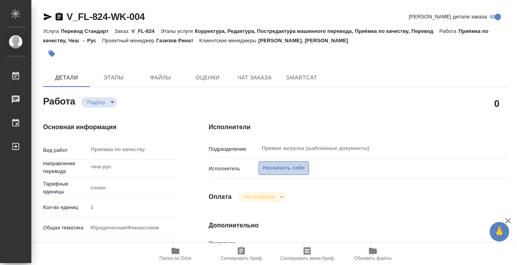
click at [293, 169] on span "Назначить себя" at bounding box center [283, 168] width 41 height 9
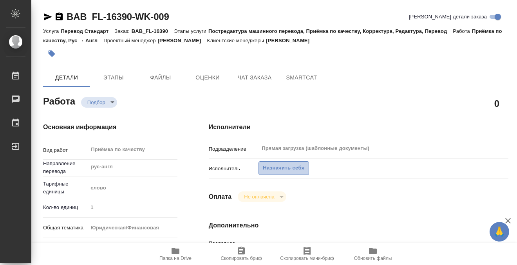
click at [289, 167] on span "Назначить себя" at bounding box center [283, 168] width 41 height 9
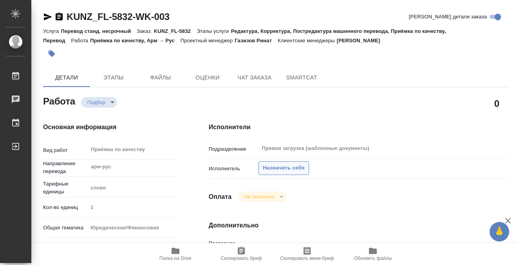
click at [271, 166] on span "Назначить себя" at bounding box center [283, 168] width 41 height 9
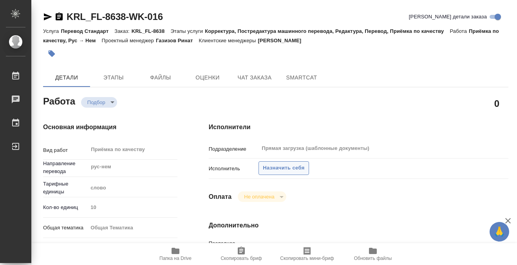
click at [291, 167] on span "Назначить себя" at bounding box center [283, 168] width 41 height 9
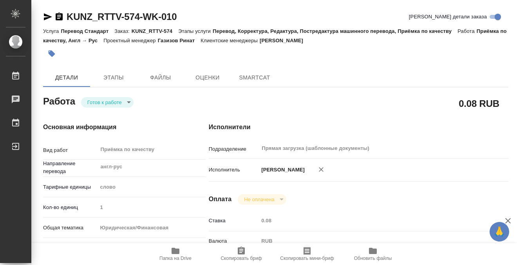
type textarea "x"
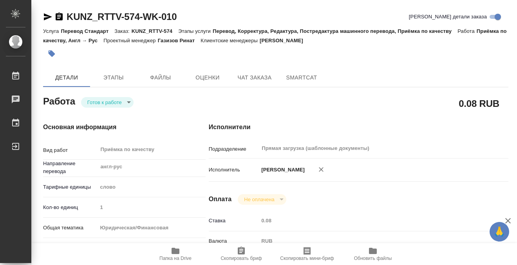
type textarea "x"
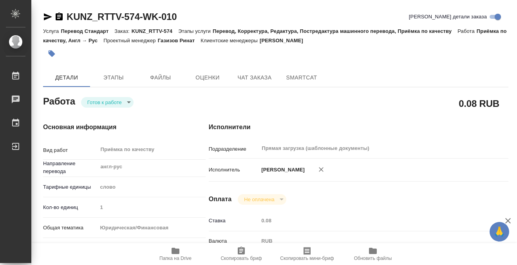
type textarea "x"
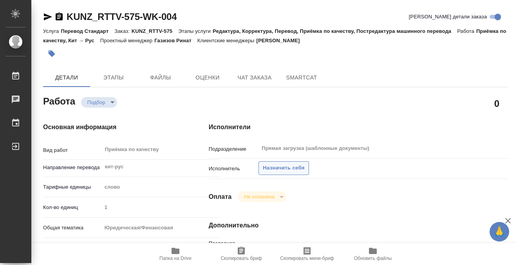
click at [275, 167] on span "Назначить себя" at bounding box center [283, 168] width 41 height 9
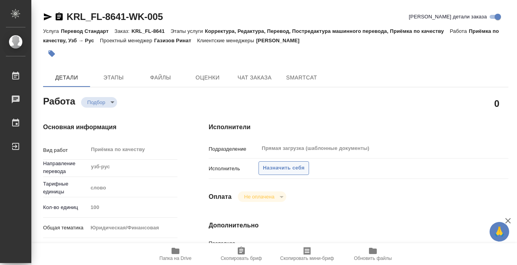
click at [283, 164] on span "Назначить себя" at bounding box center [283, 168] width 41 height 9
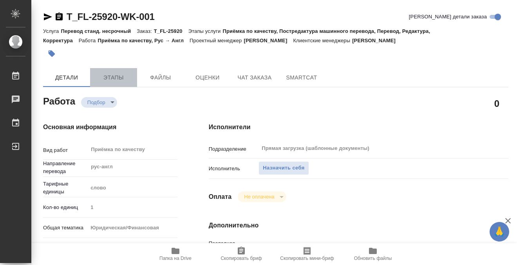
click at [116, 71] on button "Этапы" at bounding box center [113, 77] width 47 height 19
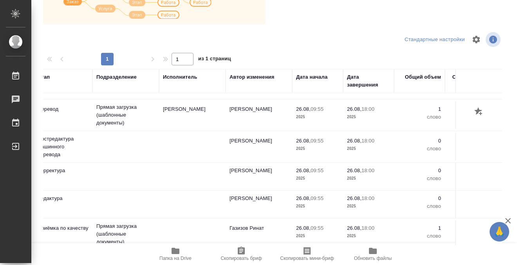
scroll to position [136, 0]
